Goal: Navigation & Orientation: Find specific page/section

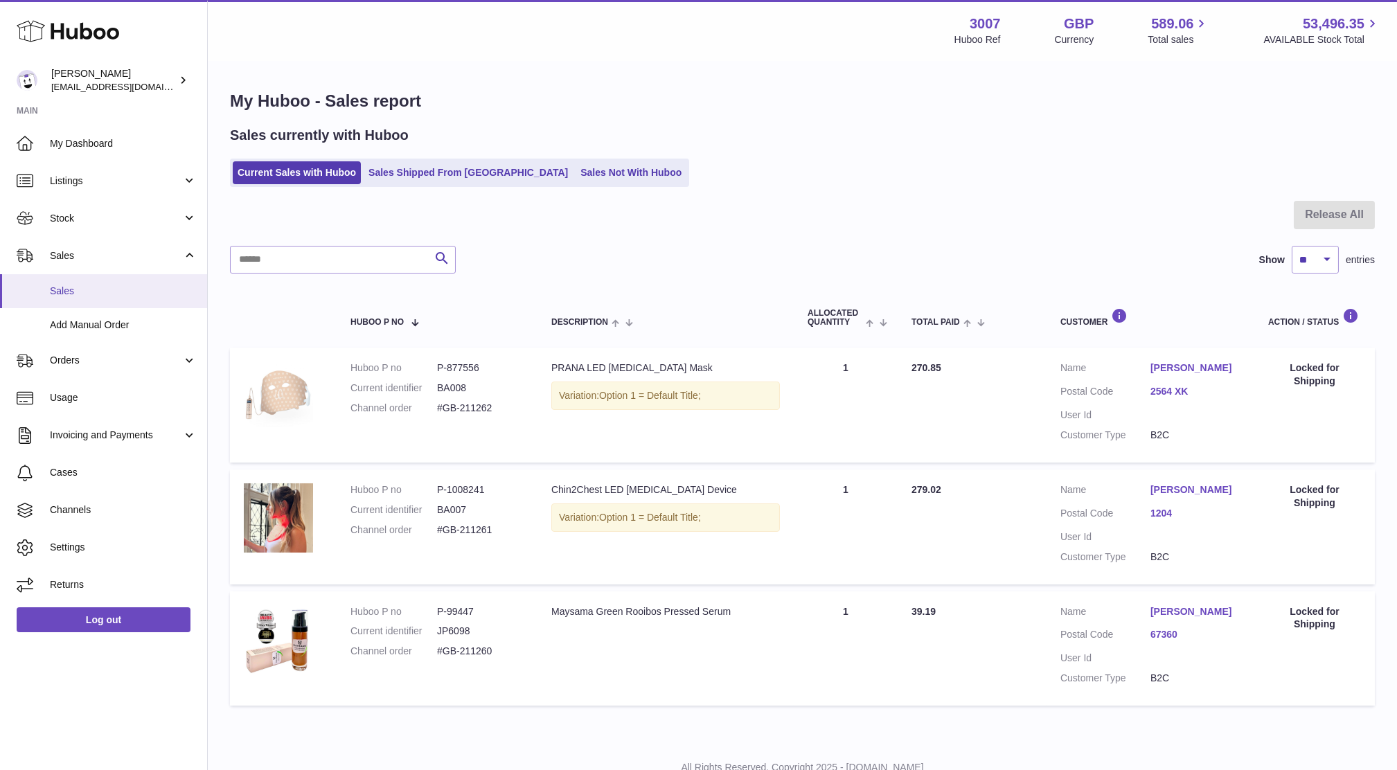
click at [37, 296] on link "Sales" at bounding box center [103, 291] width 207 height 34
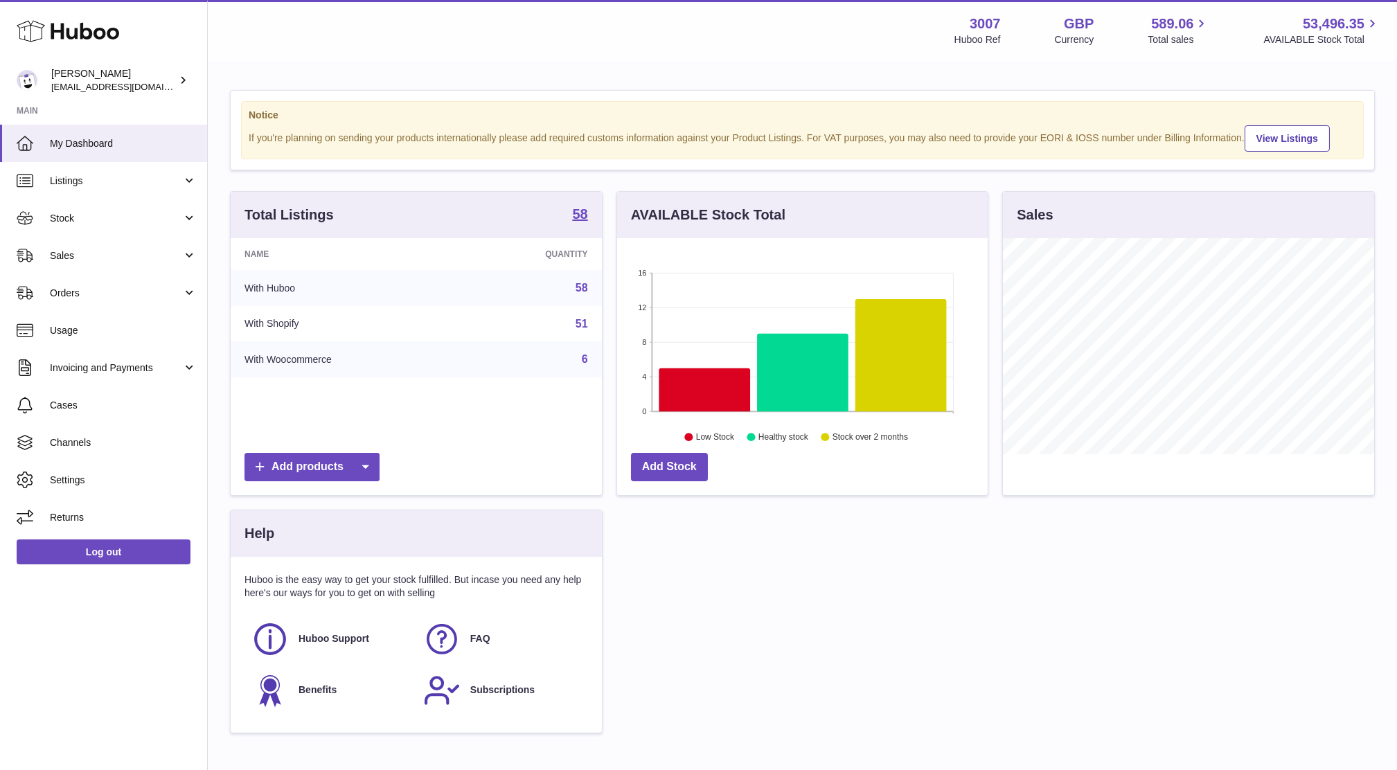
scroll to position [215, 371]
click at [58, 262] on link "Sales" at bounding box center [103, 255] width 207 height 37
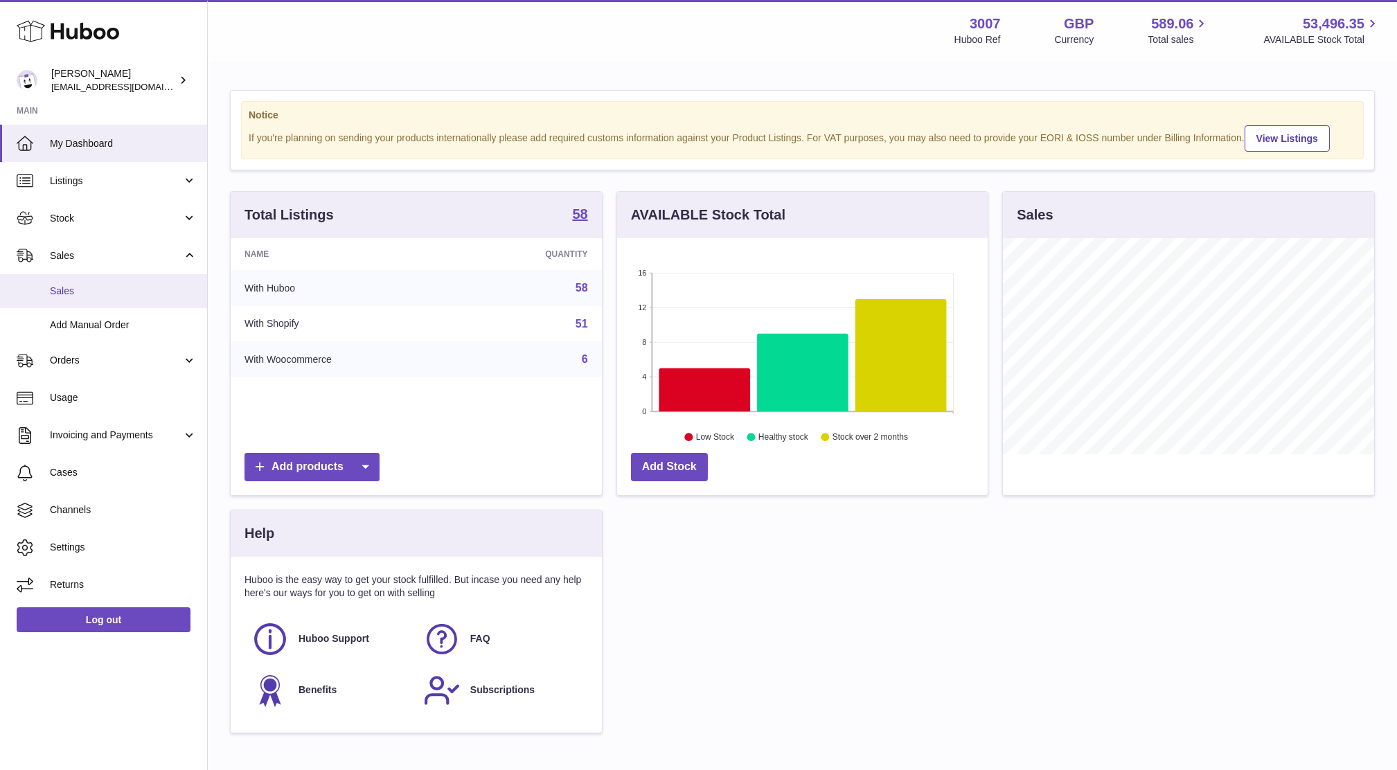
click at [63, 287] on span "Sales" at bounding box center [123, 291] width 147 height 13
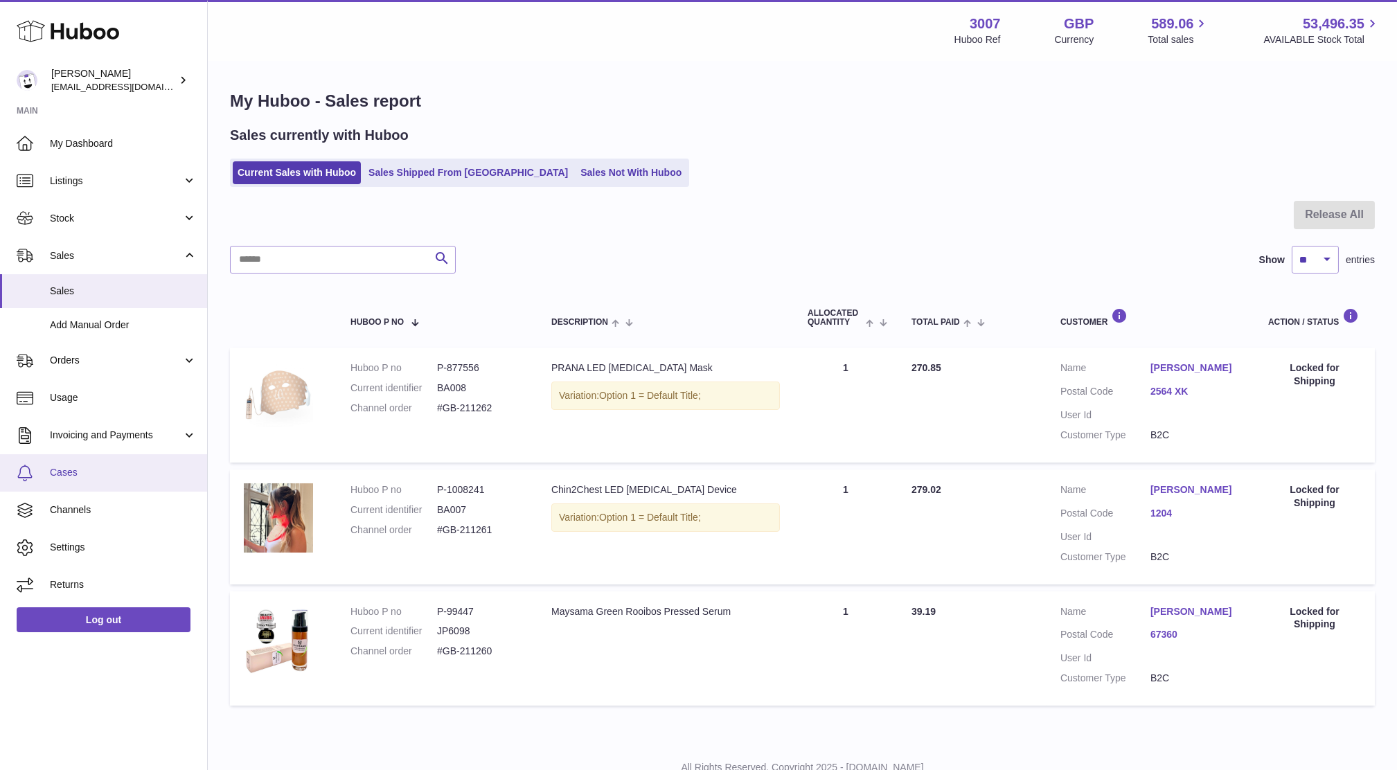
click at [70, 480] on link "Cases" at bounding box center [103, 472] width 207 height 37
